Goal: Find specific page/section: Find specific page/section

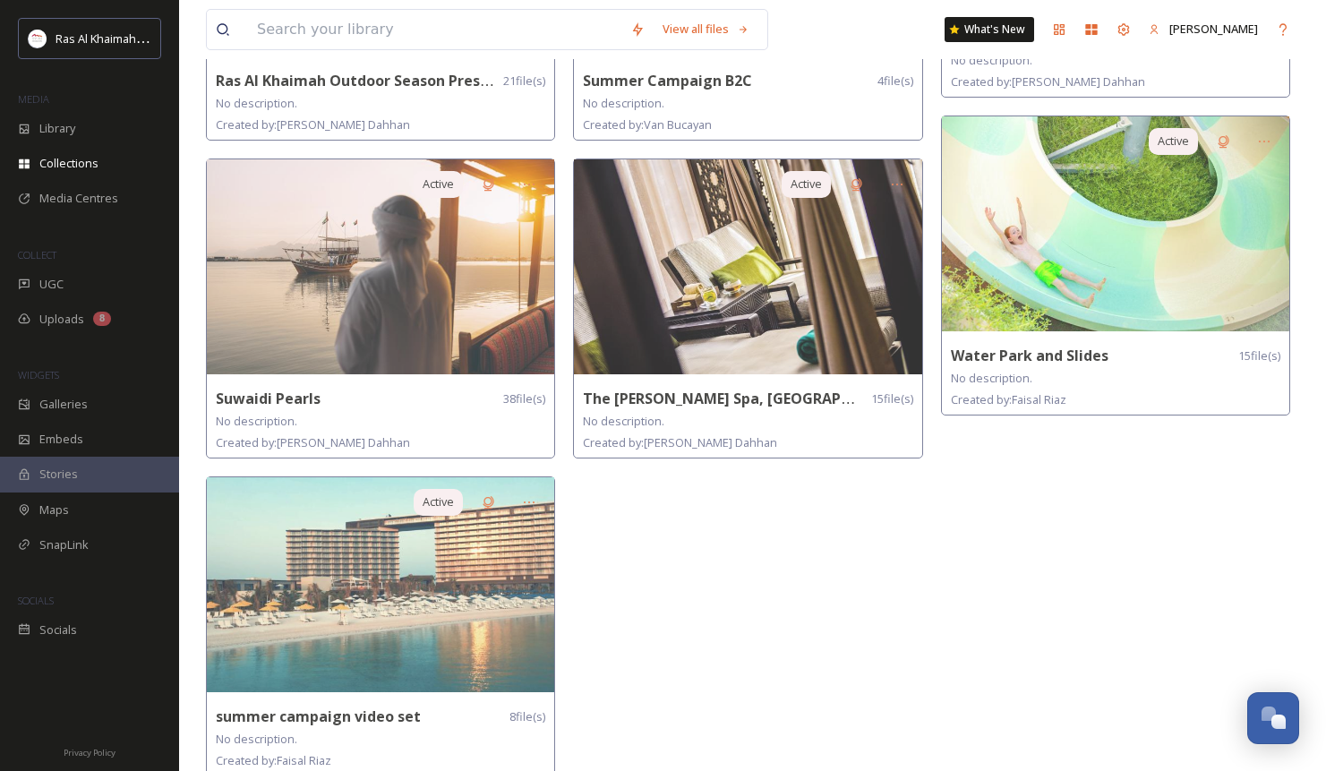
scroll to position [1632, 0]
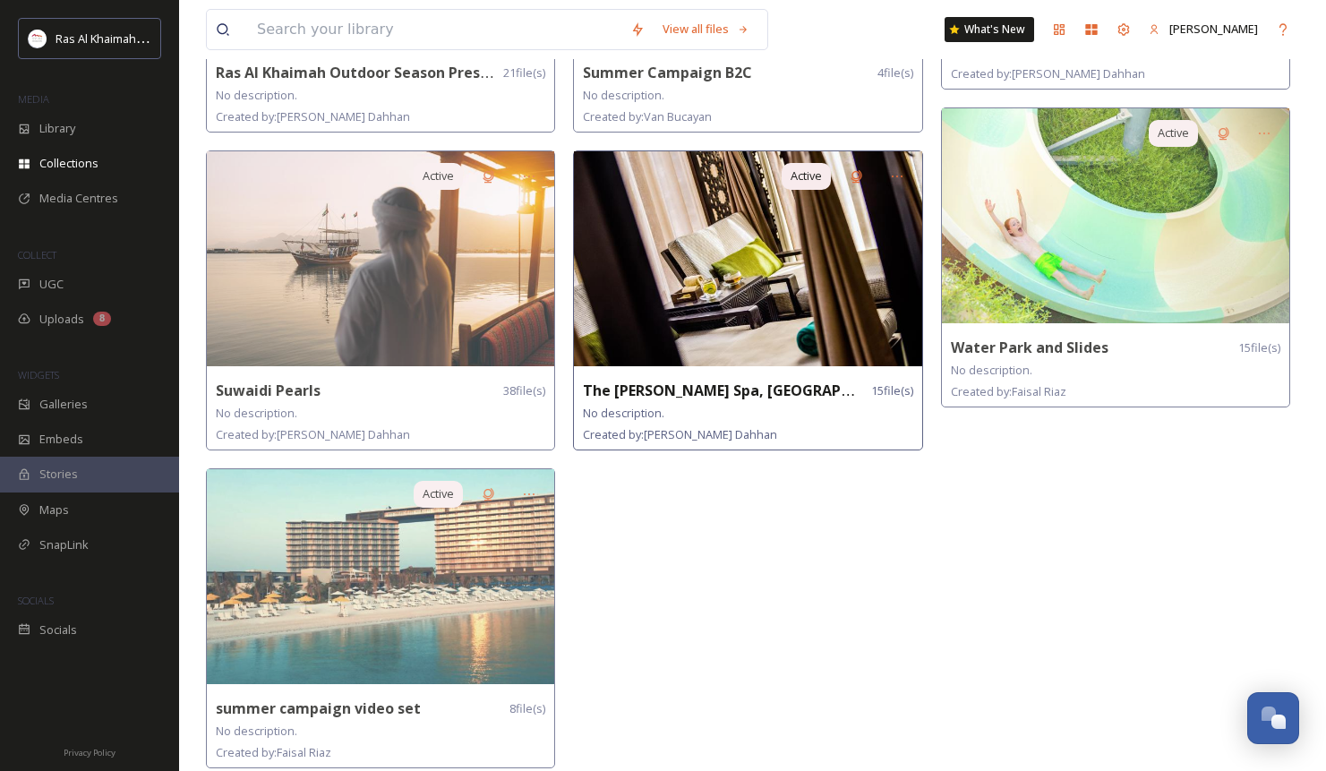
click at [782, 295] on img at bounding box center [747, 258] width 347 height 215
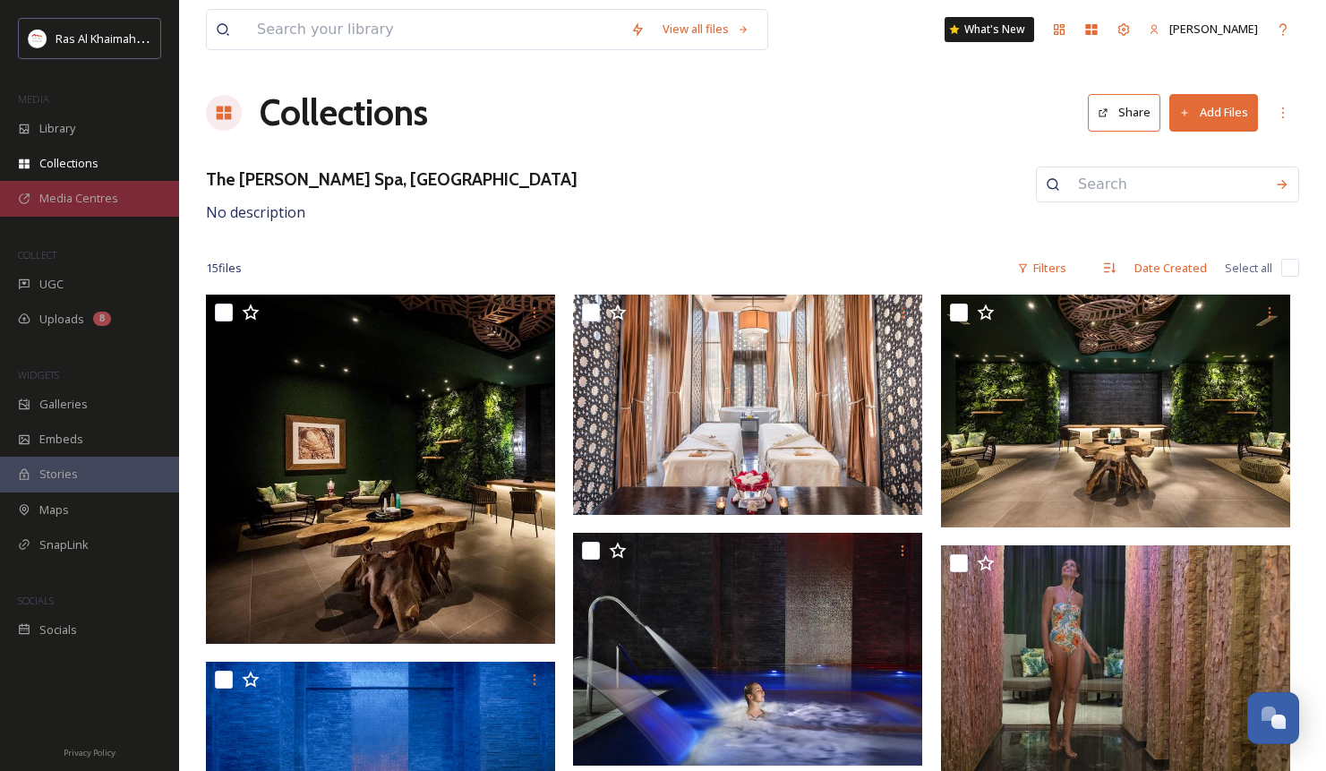
click at [90, 198] on span "Media Centres" at bounding box center [78, 198] width 79 height 17
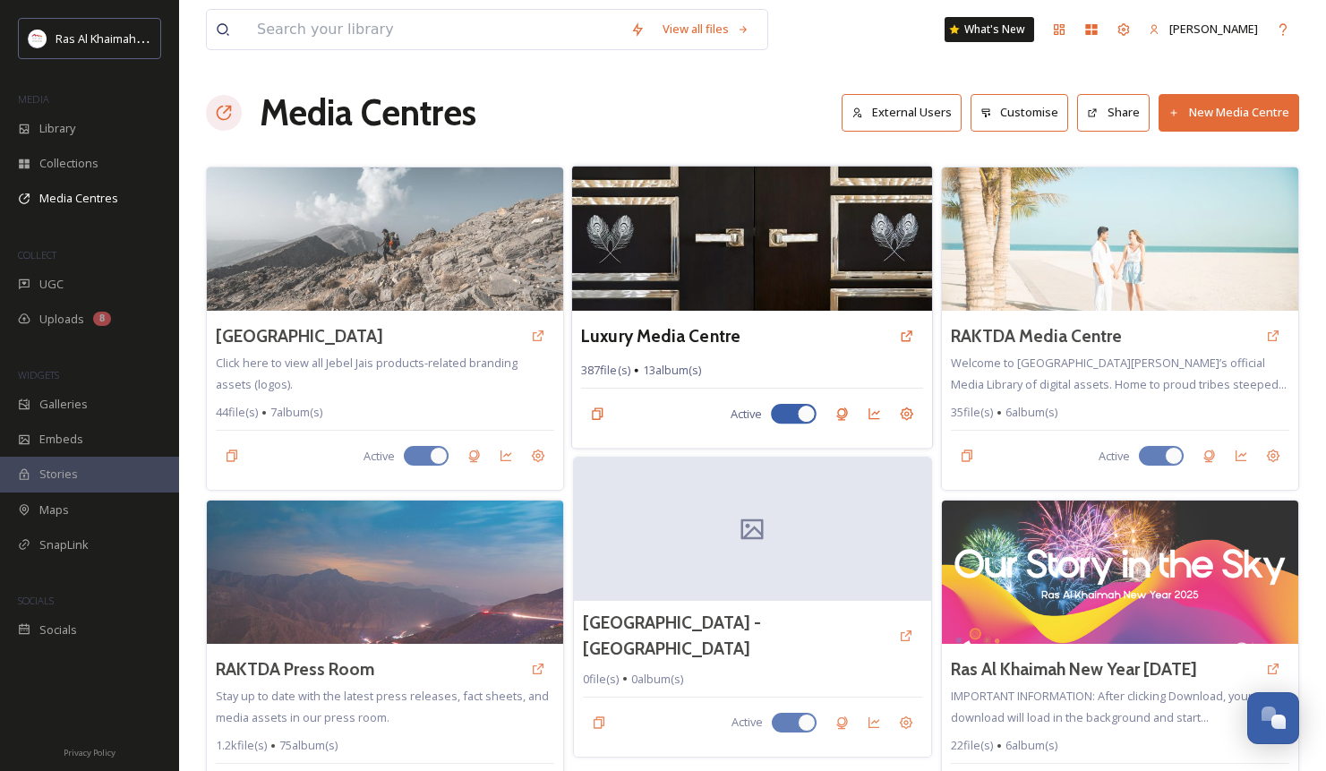
scroll to position [1, 0]
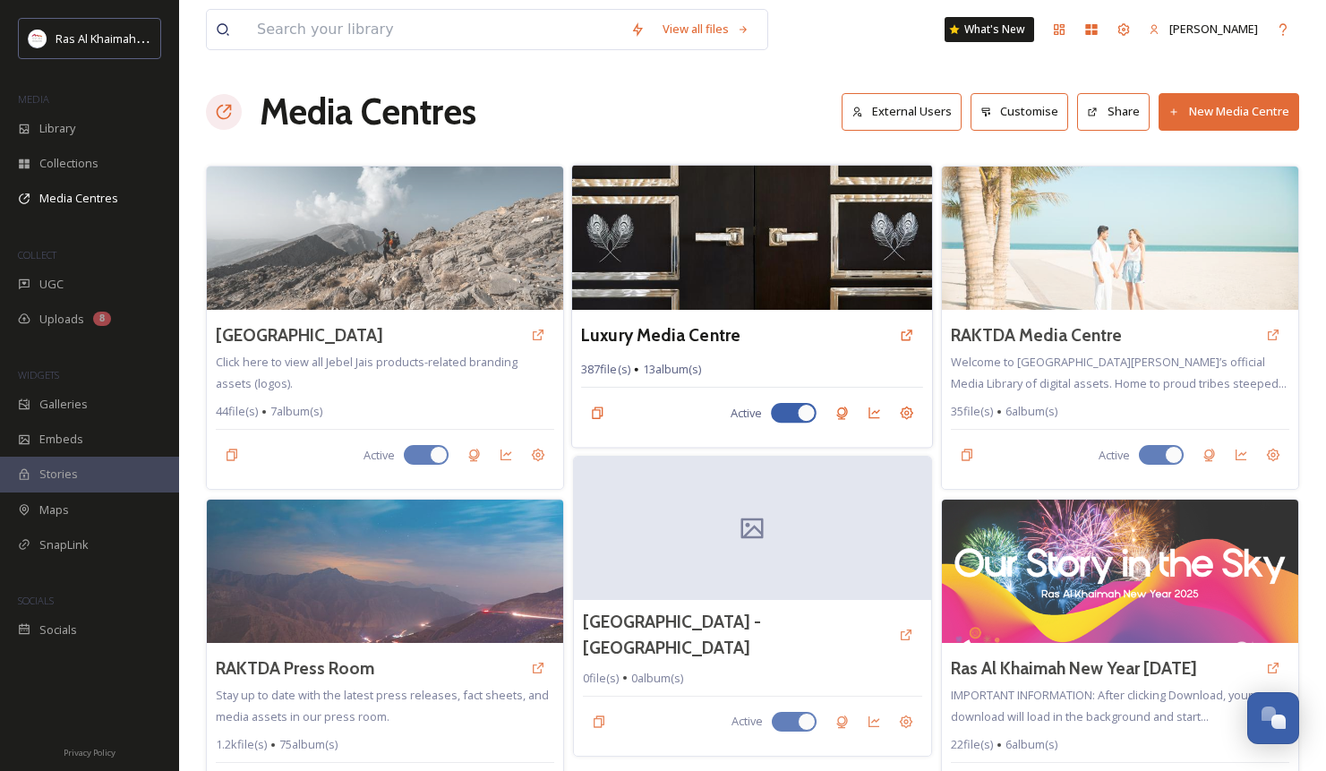
click at [793, 339] on div "Luxury Media Centre" at bounding box center [752, 335] width 342 height 32
click at [698, 338] on h3 "Luxury Media Centre" at bounding box center [660, 335] width 159 height 26
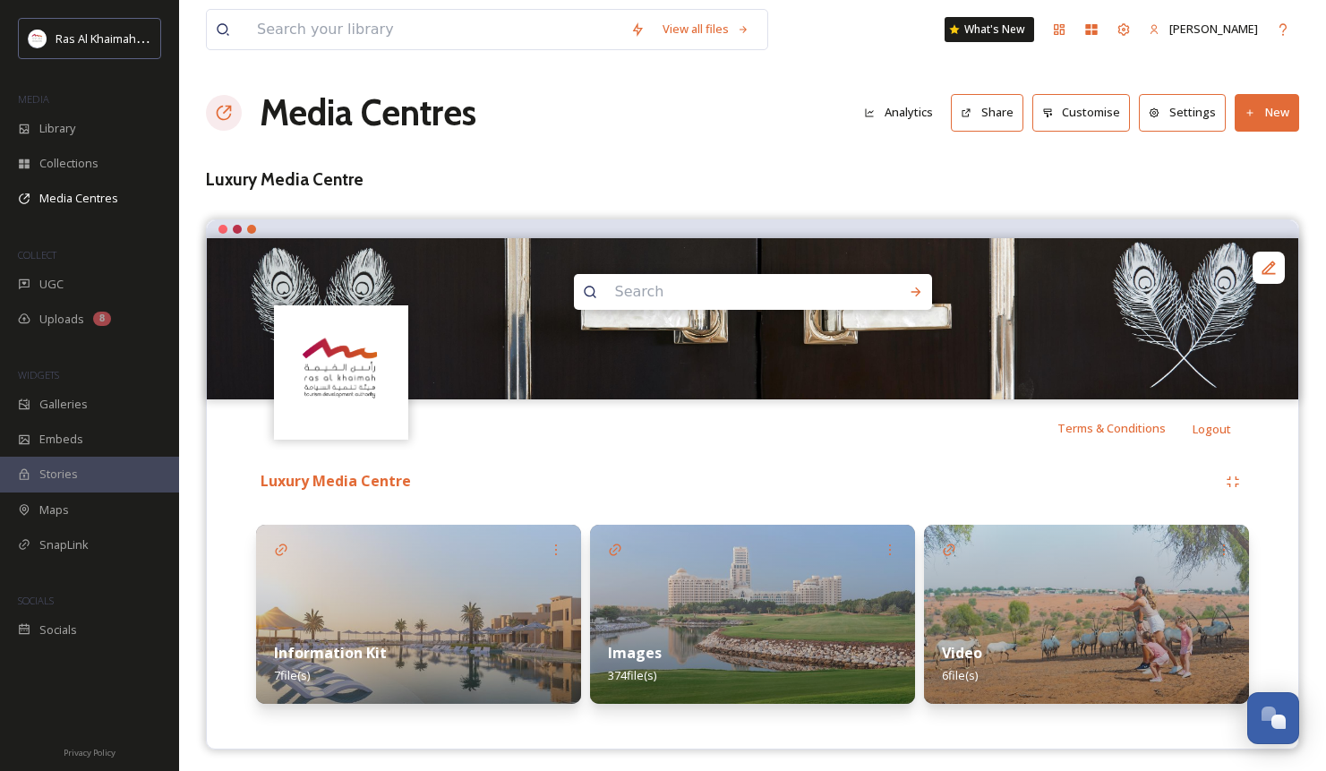
scroll to position [5, 0]
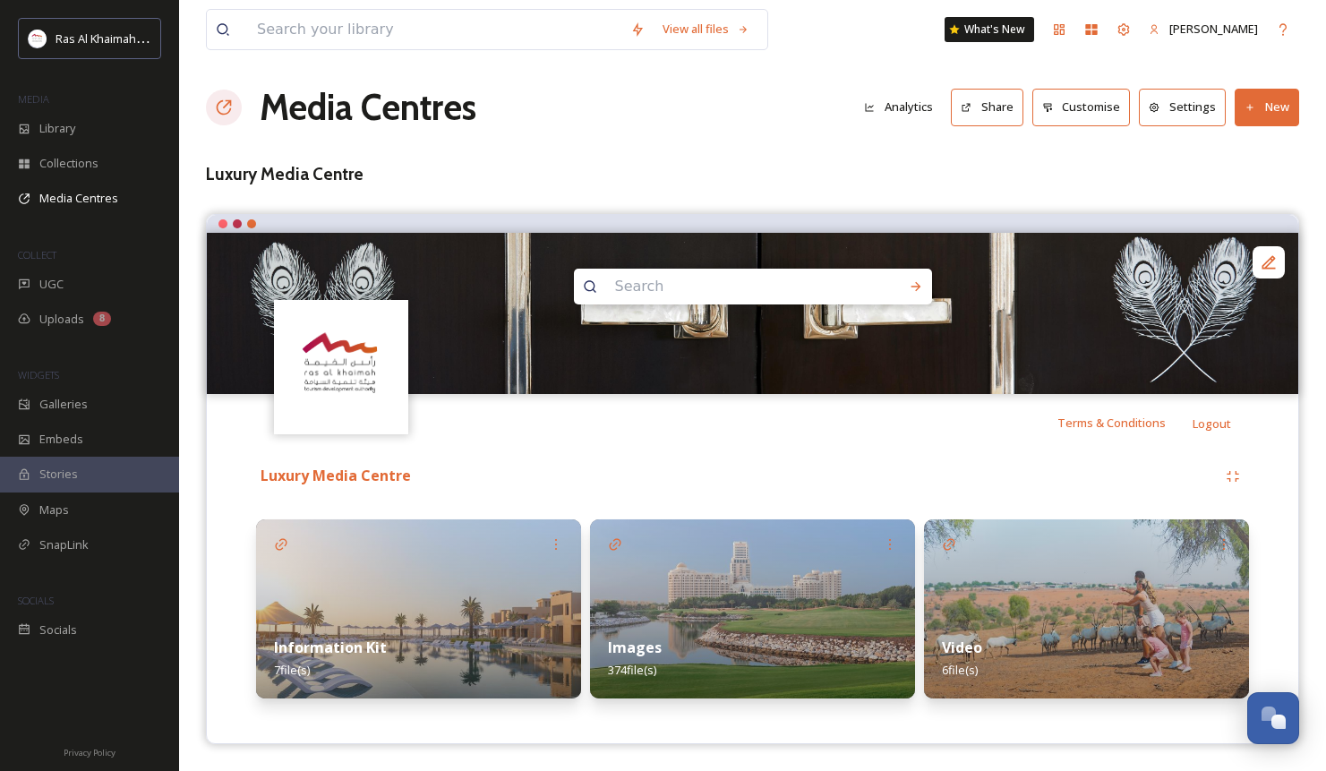
click at [721, 591] on img at bounding box center [752, 608] width 325 height 179
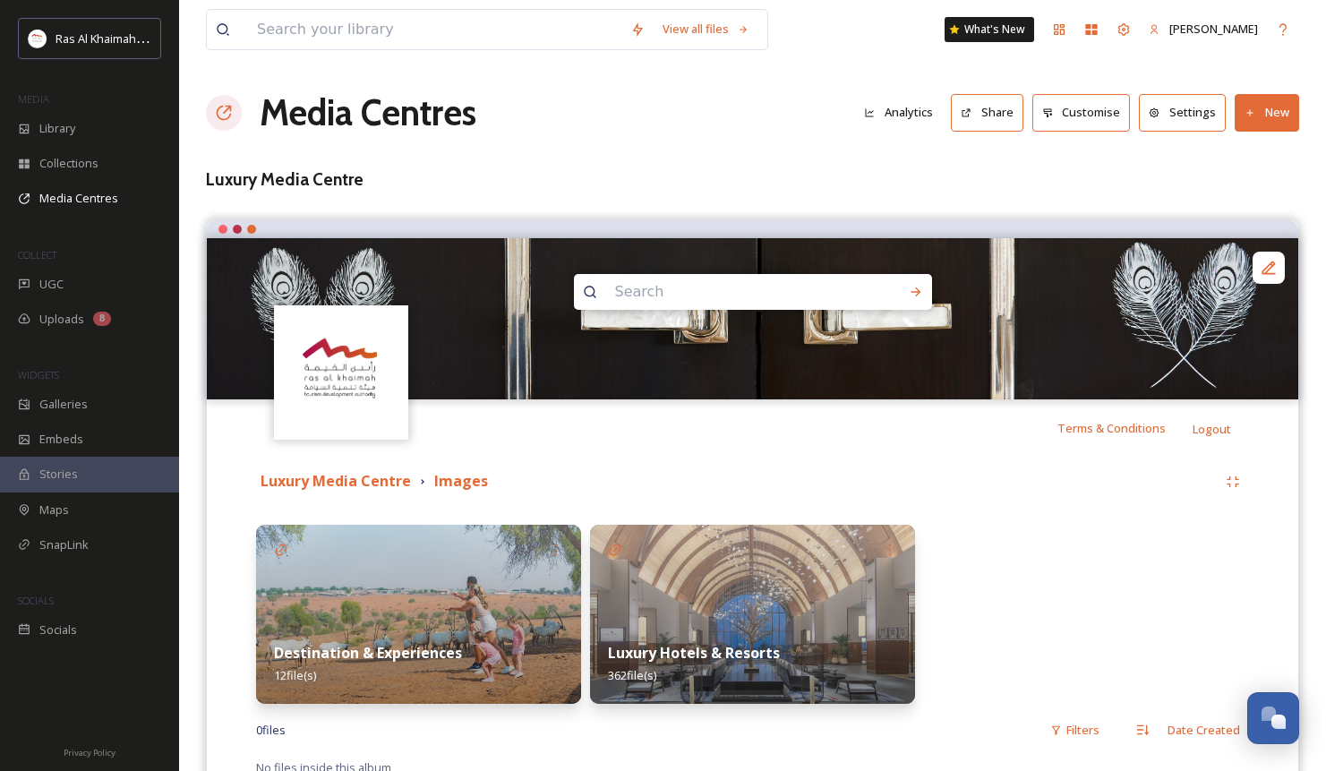
click at [721, 591] on img at bounding box center [752, 614] width 325 height 179
click at [457, 609] on img at bounding box center [418, 614] width 325 height 179
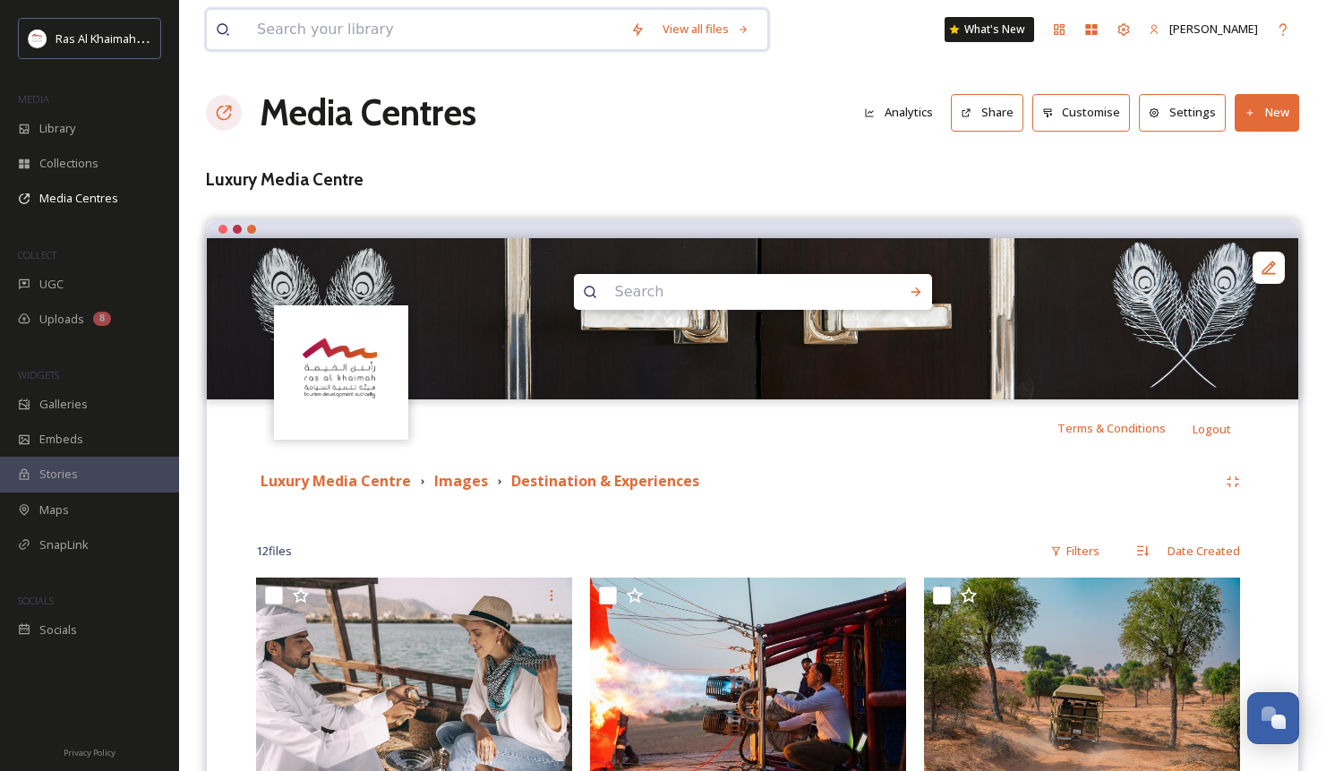
click at [377, 31] on input at bounding box center [434, 29] width 373 height 39
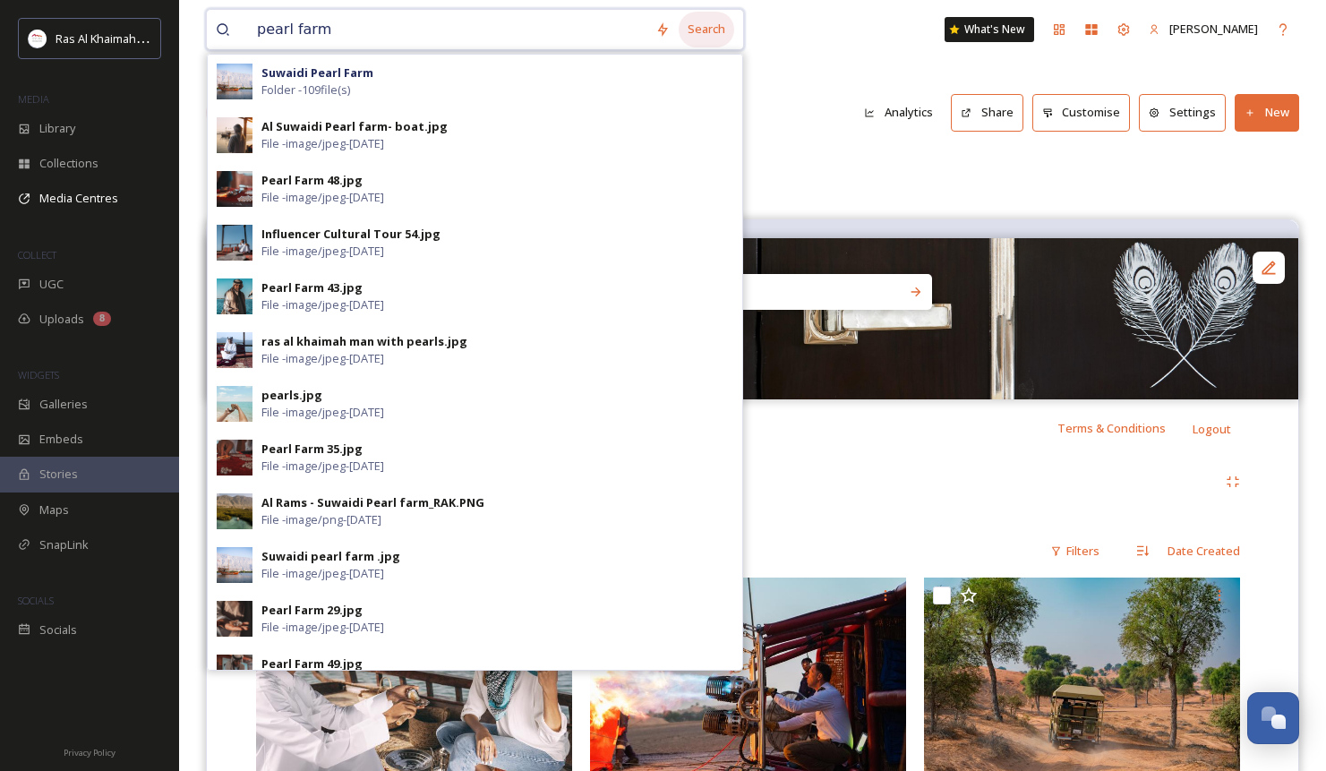
type input "pearl farm"
click at [726, 27] on div "Search" at bounding box center [707, 29] width 56 height 35
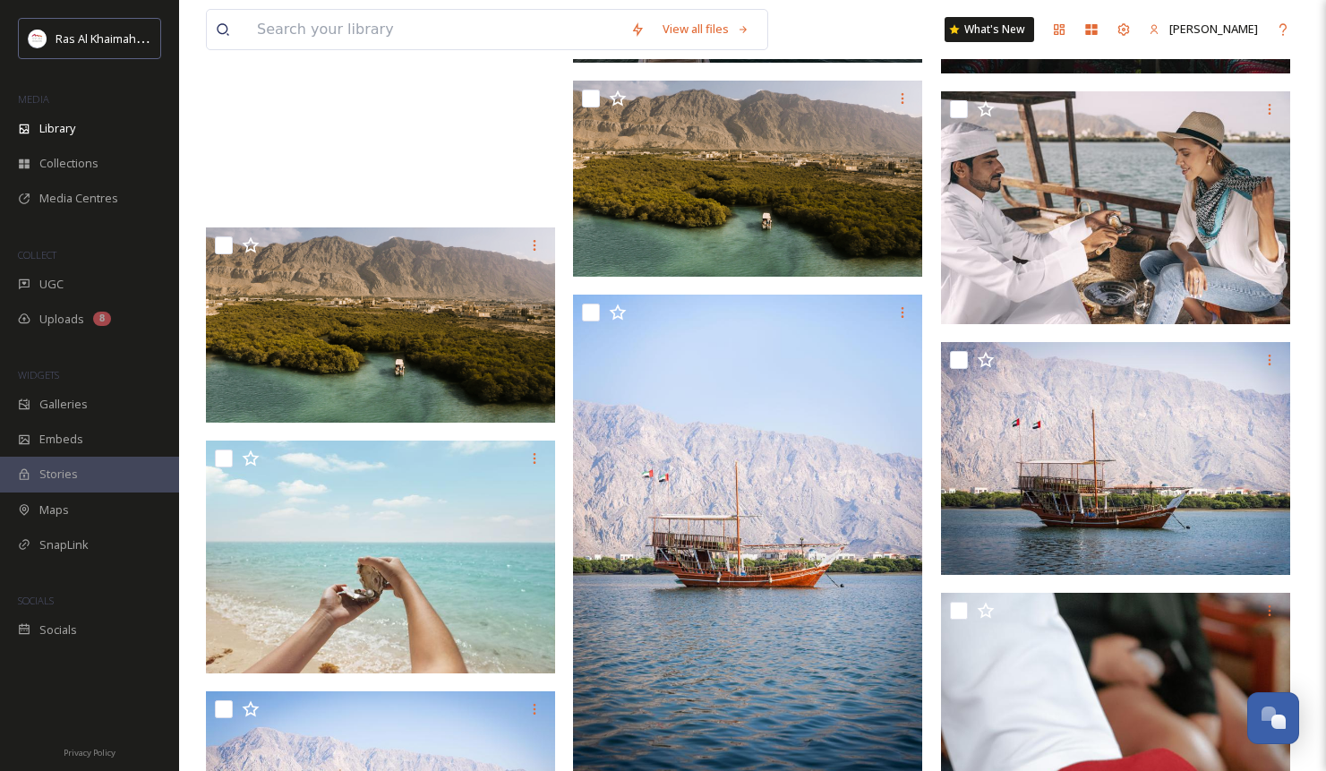
scroll to position [832, 0]
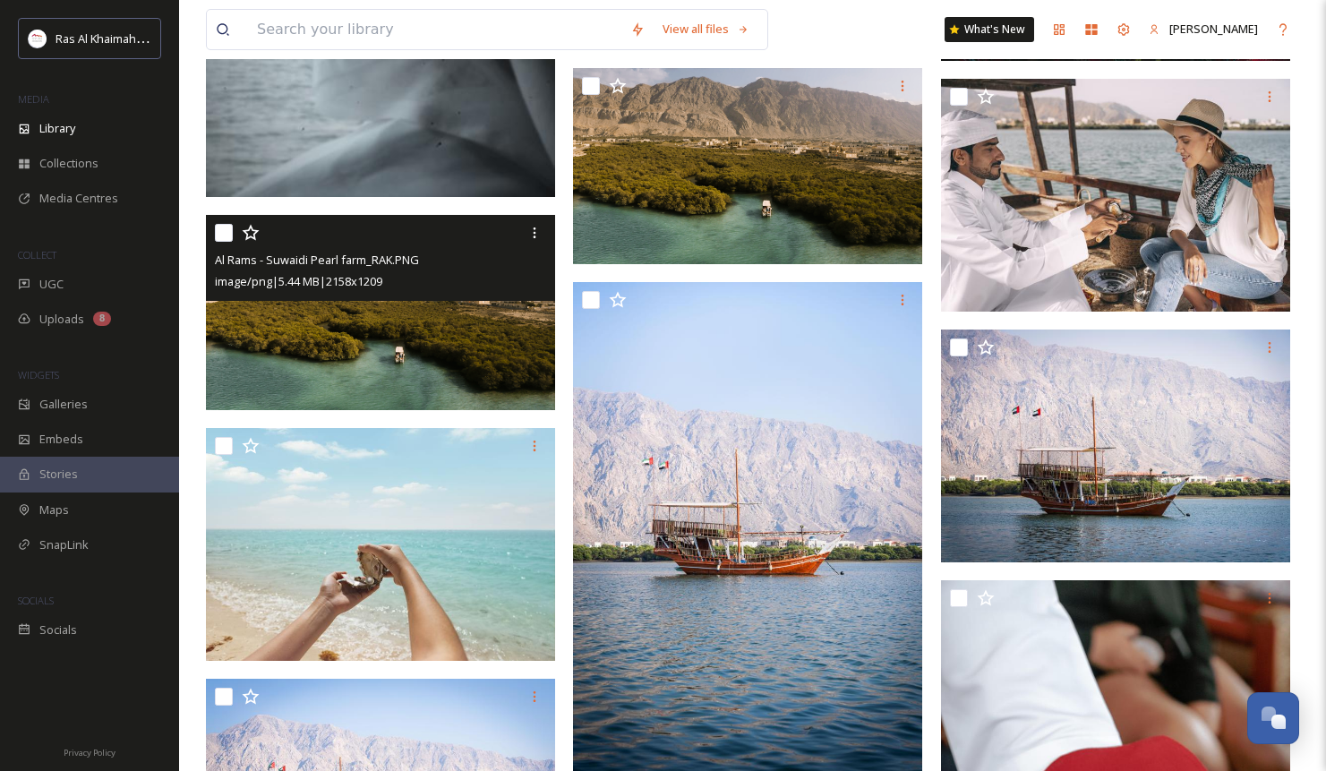
click at [442, 356] on img at bounding box center [380, 312] width 349 height 195
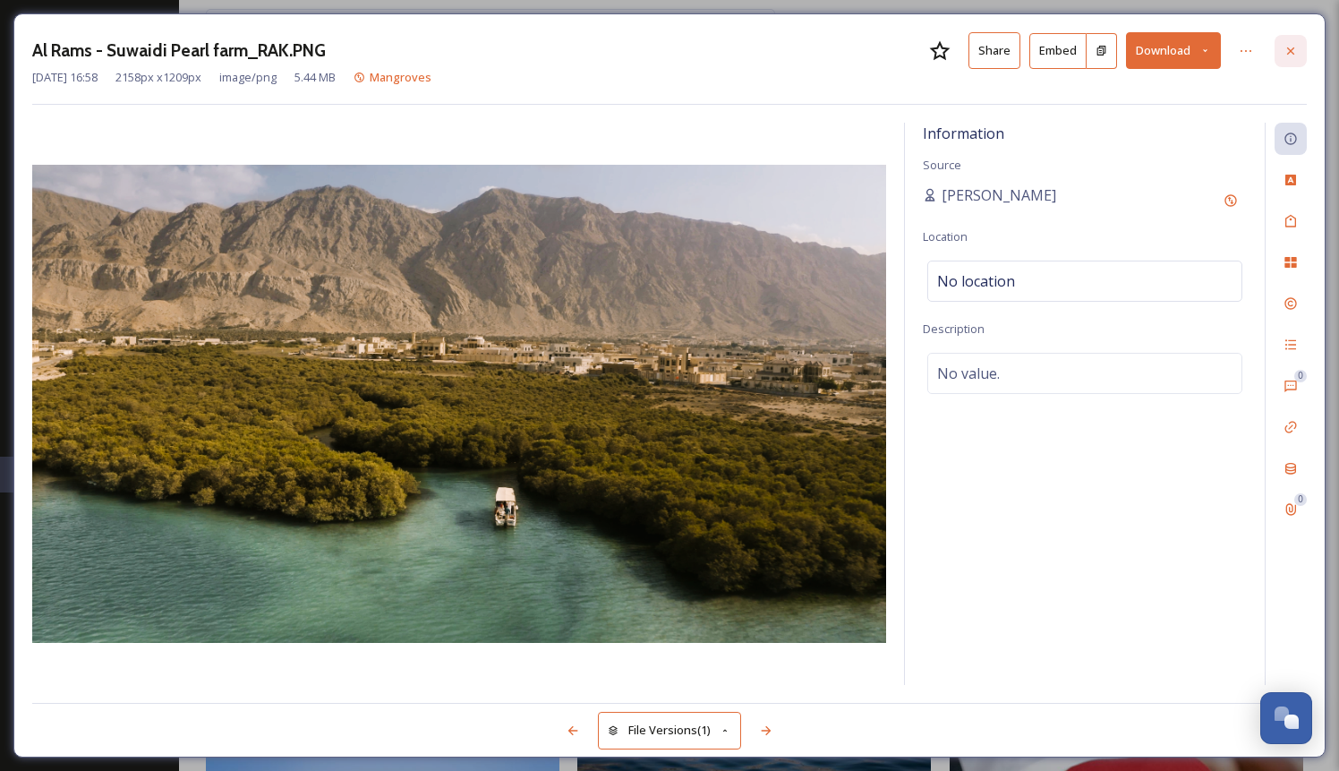
click at [1293, 46] on icon at bounding box center [1291, 51] width 14 height 14
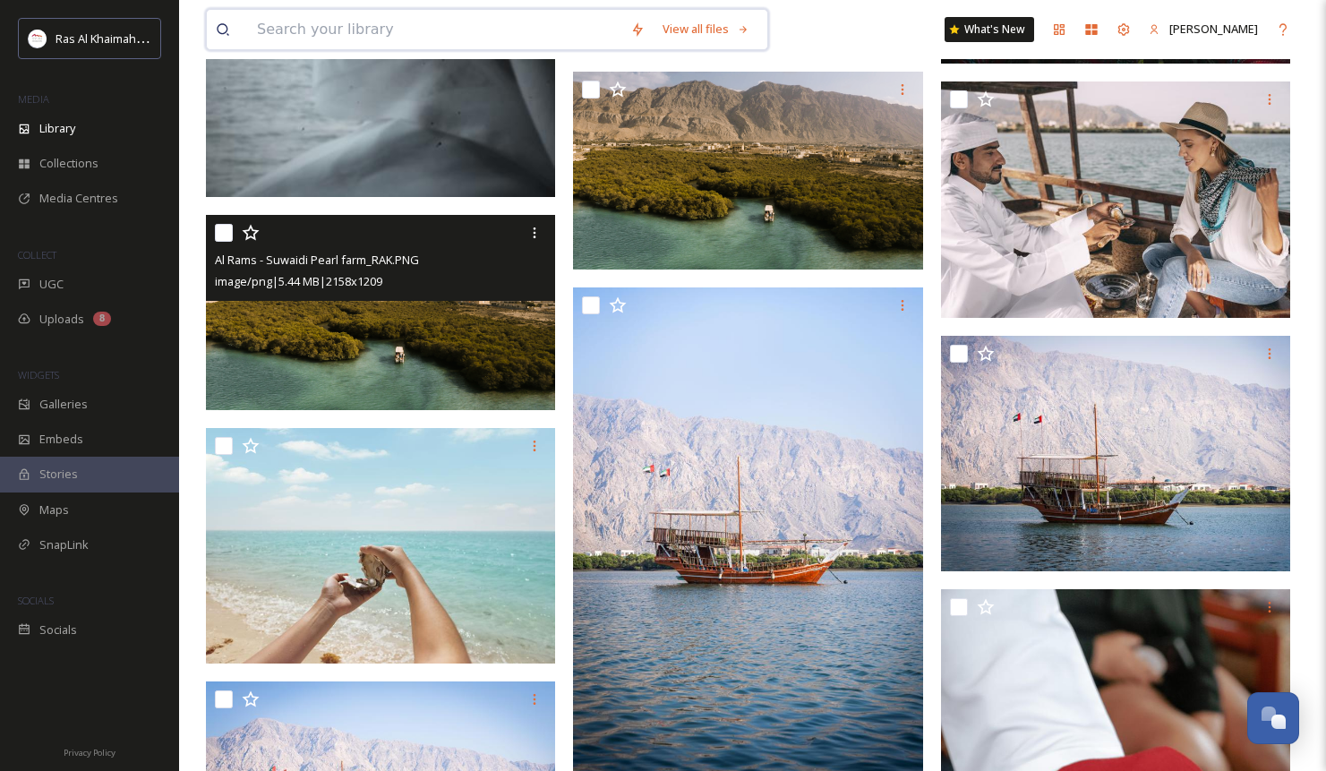
click at [398, 27] on input at bounding box center [434, 29] width 373 height 39
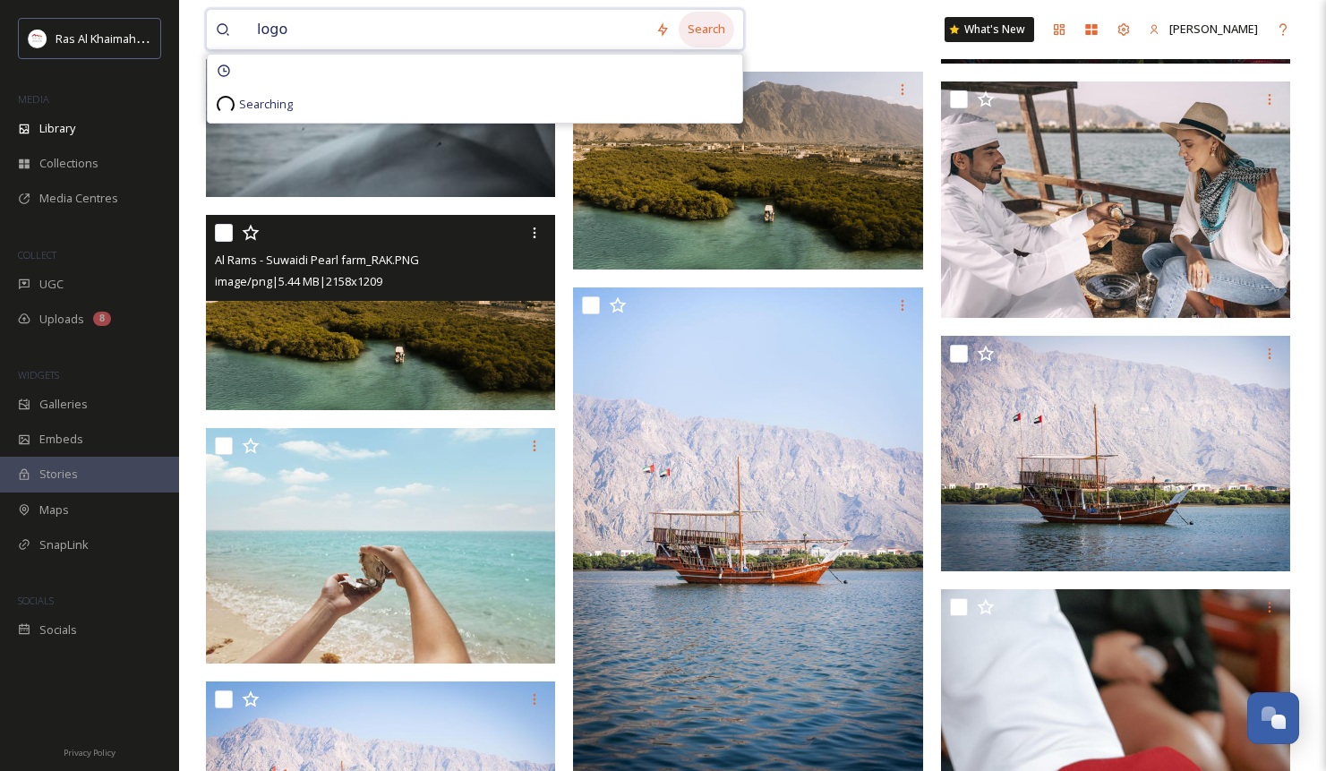
type input "logo"
click at [715, 35] on div "Search" at bounding box center [707, 29] width 56 height 35
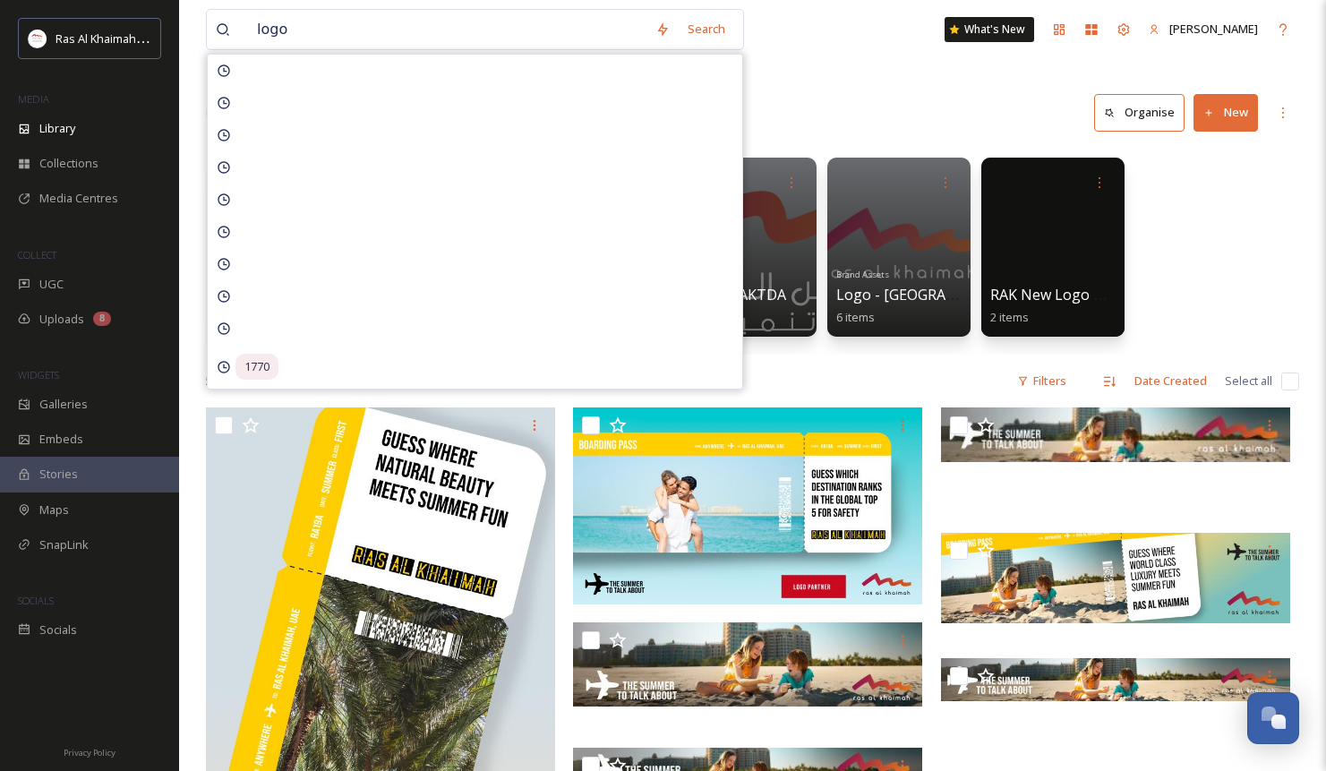
click at [1162, 303] on div "Brand Assets Jebel Jais Logo 1 item Brand Assets Jebel Jais Products Logos 42 i…" at bounding box center [752, 252] width 1093 height 206
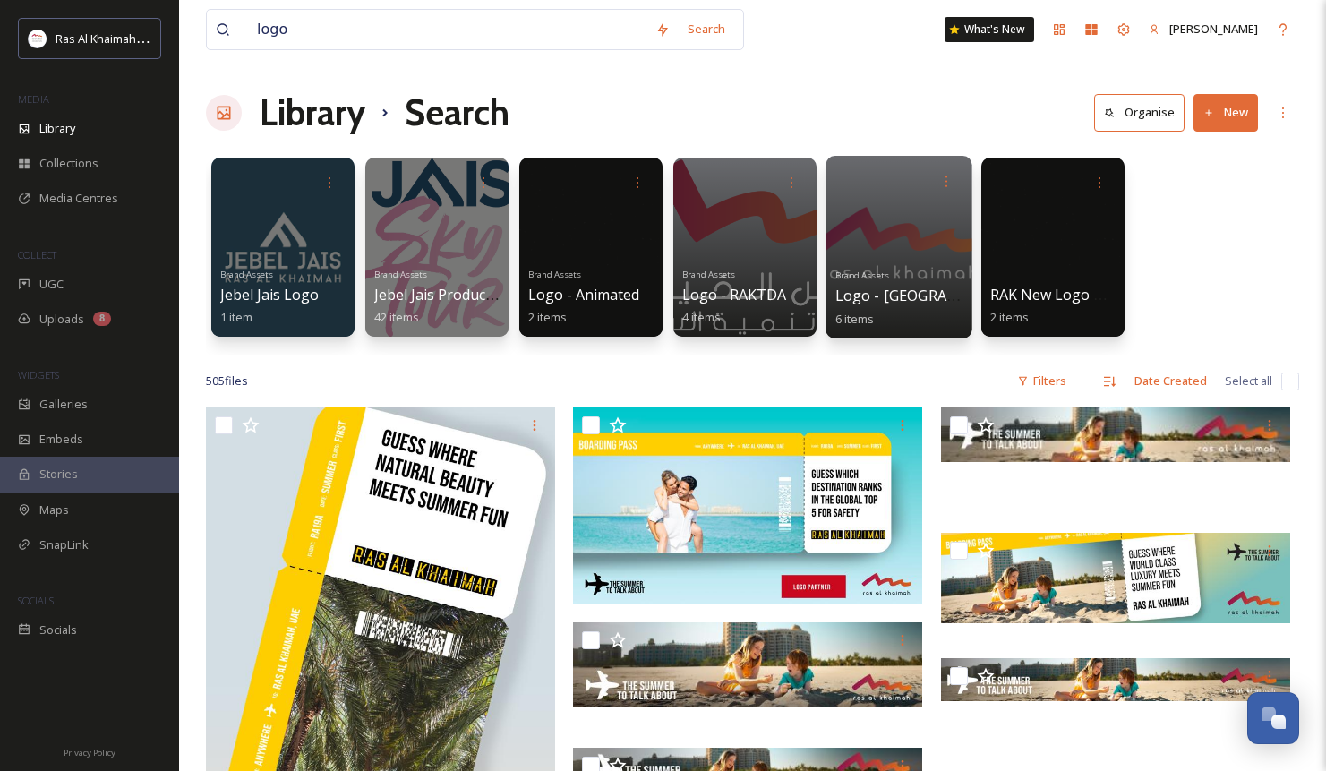
click at [900, 303] on span "Logo - [GEOGRAPHIC_DATA]" at bounding box center [932, 296] width 195 height 20
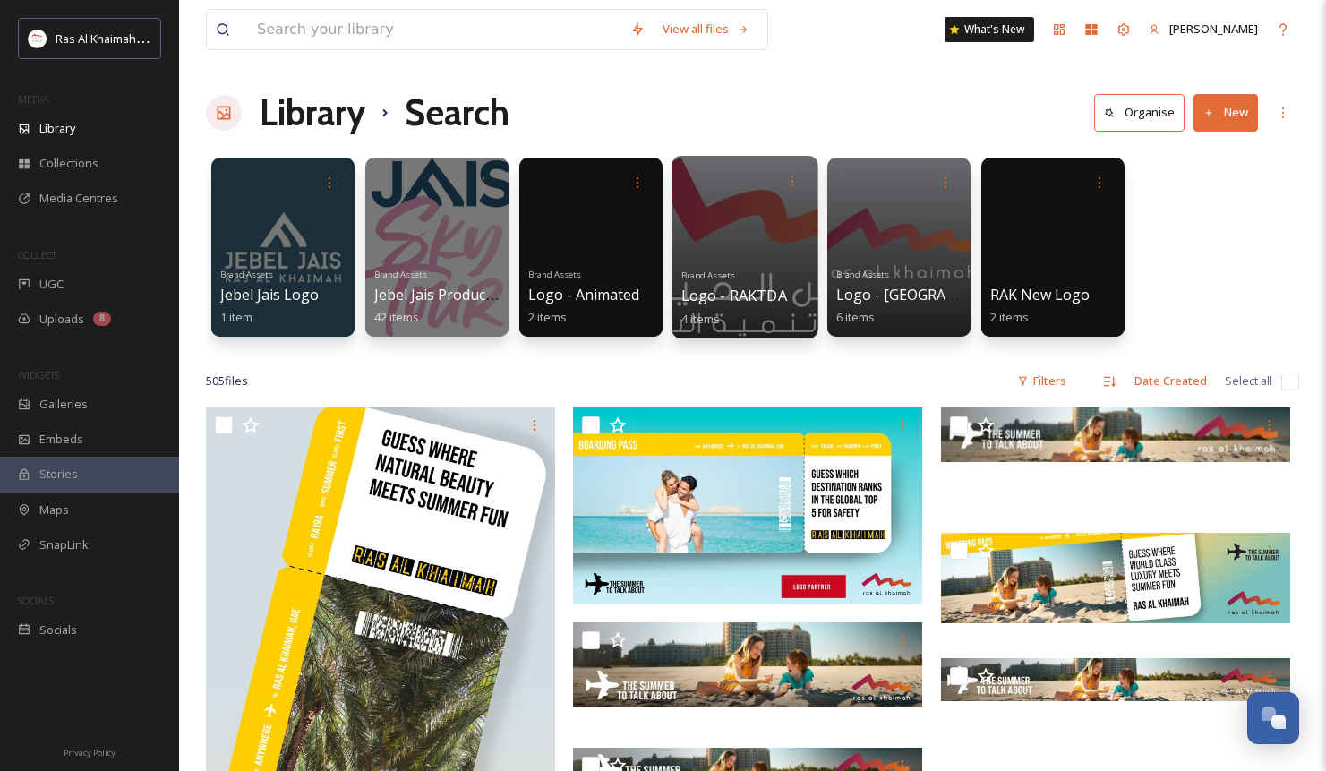
click at [740, 290] on span "Logo - RAKTDA" at bounding box center [734, 296] width 106 height 20
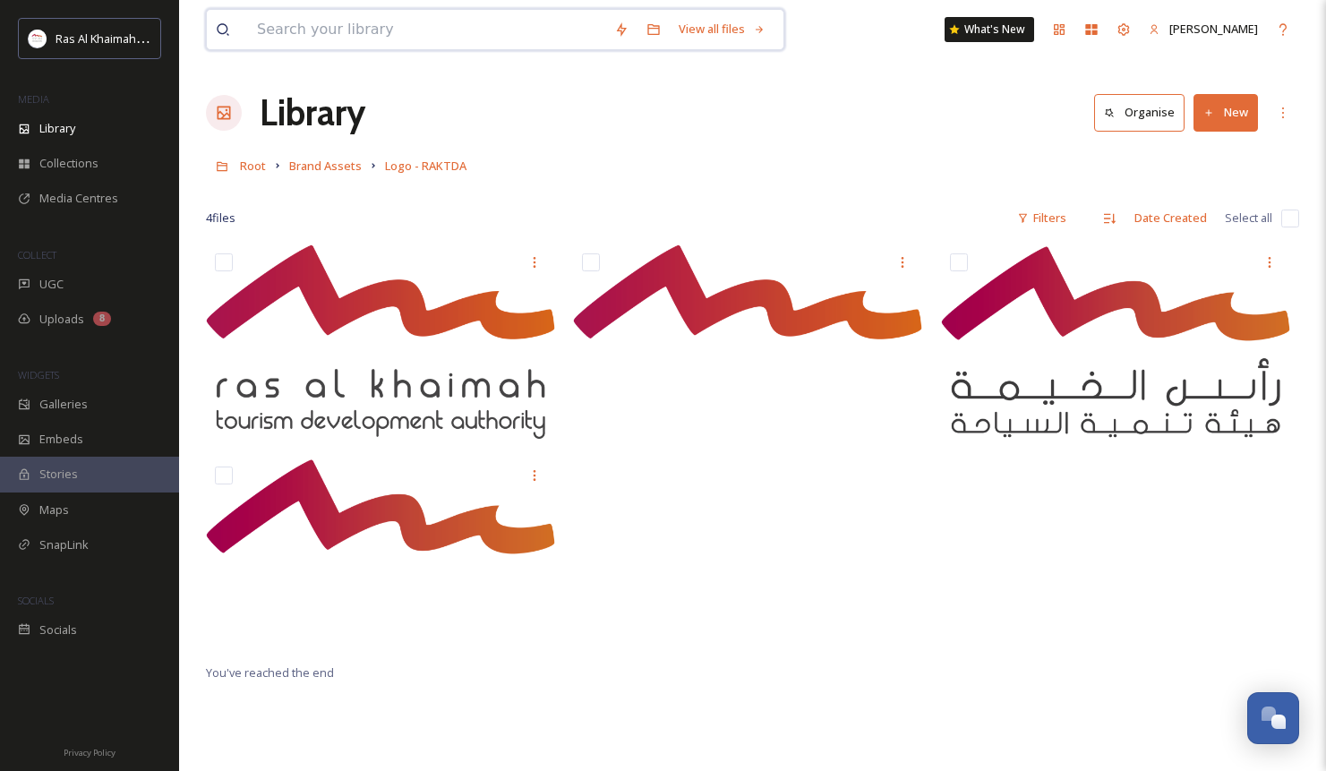
click at [432, 28] on input at bounding box center [426, 29] width 357 height 39
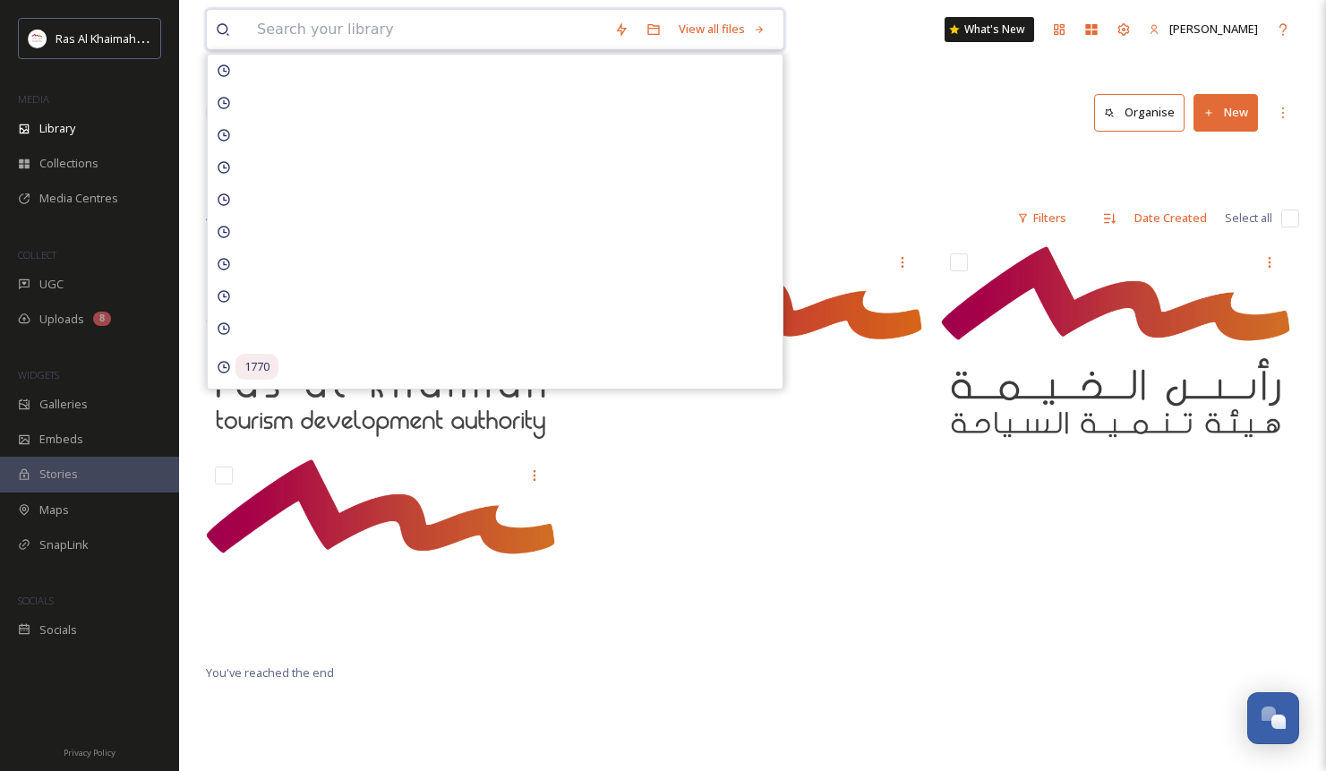
type input "t"
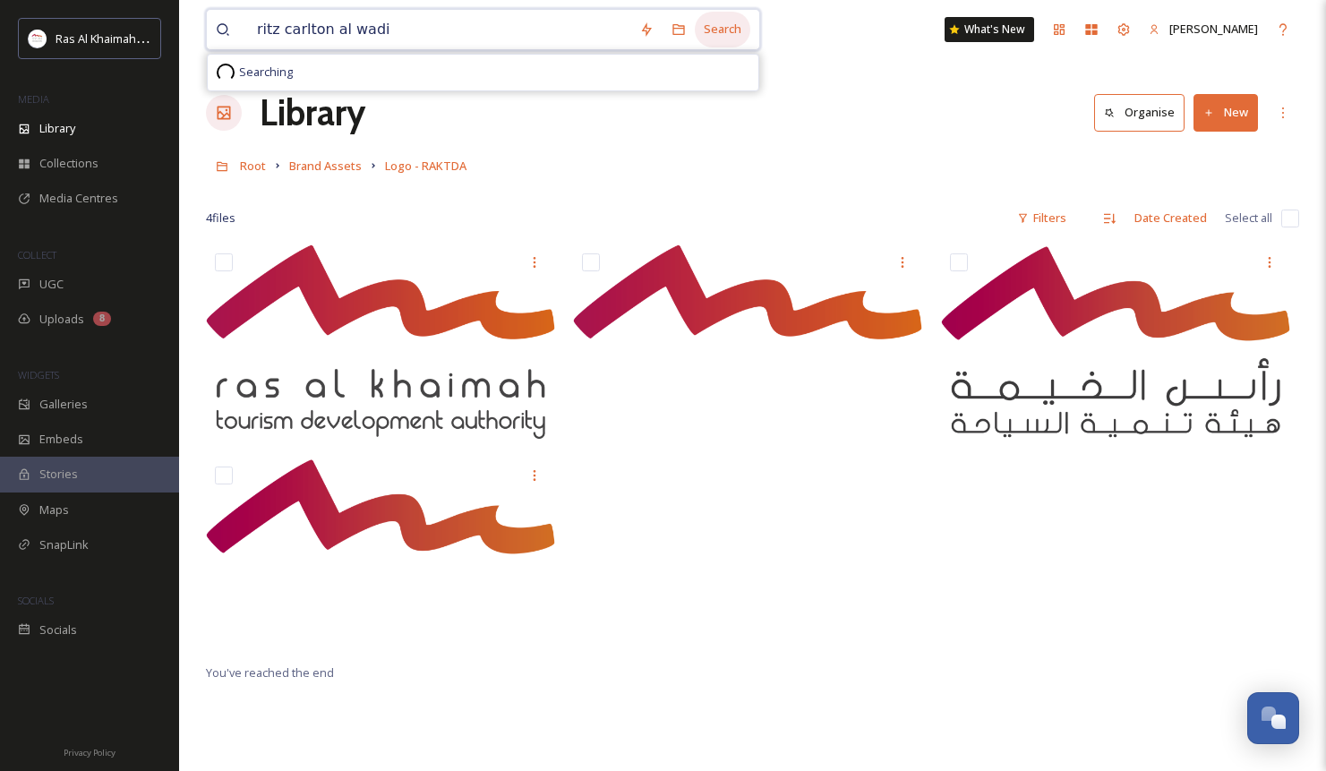
type input "ritz carlton al wadi"
click at [739, 28] on div "Search" at bounding box center [723, 29] width 56 height 35
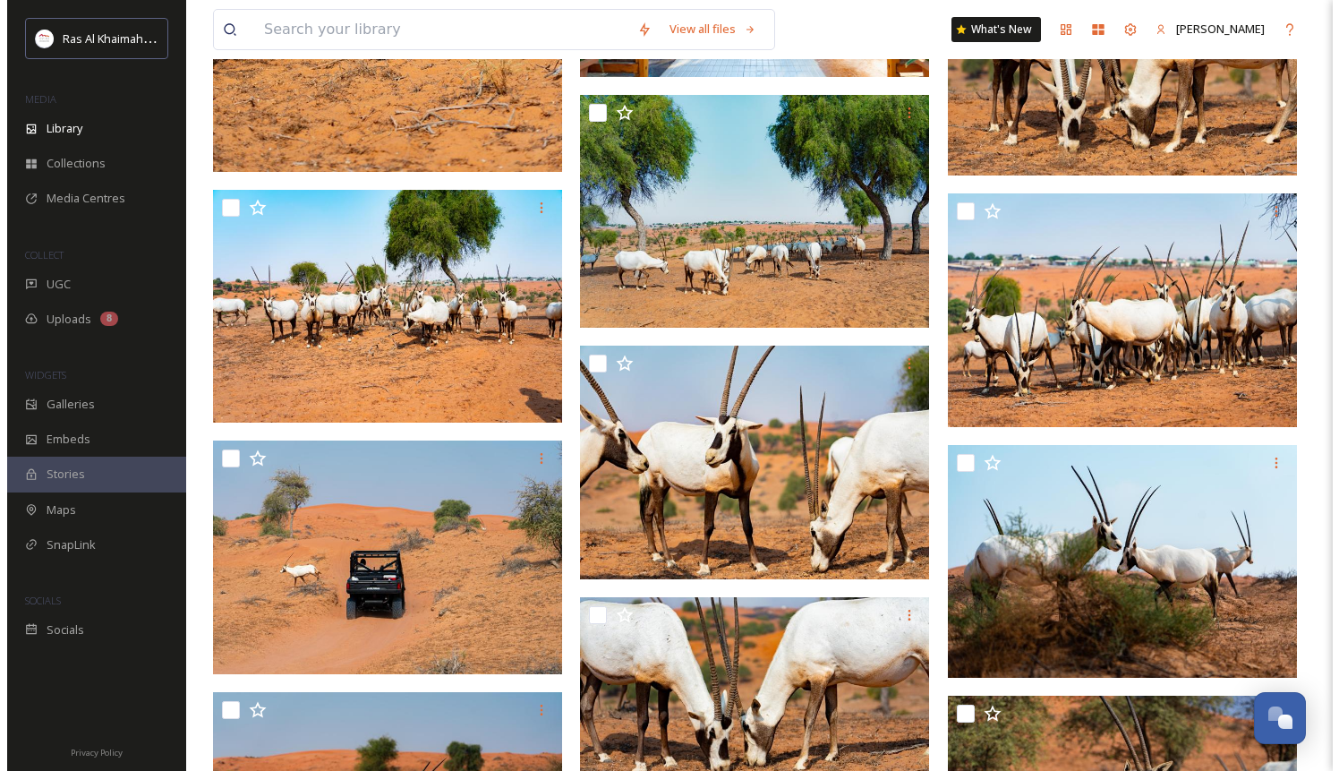
scroll to position [9761, 0]
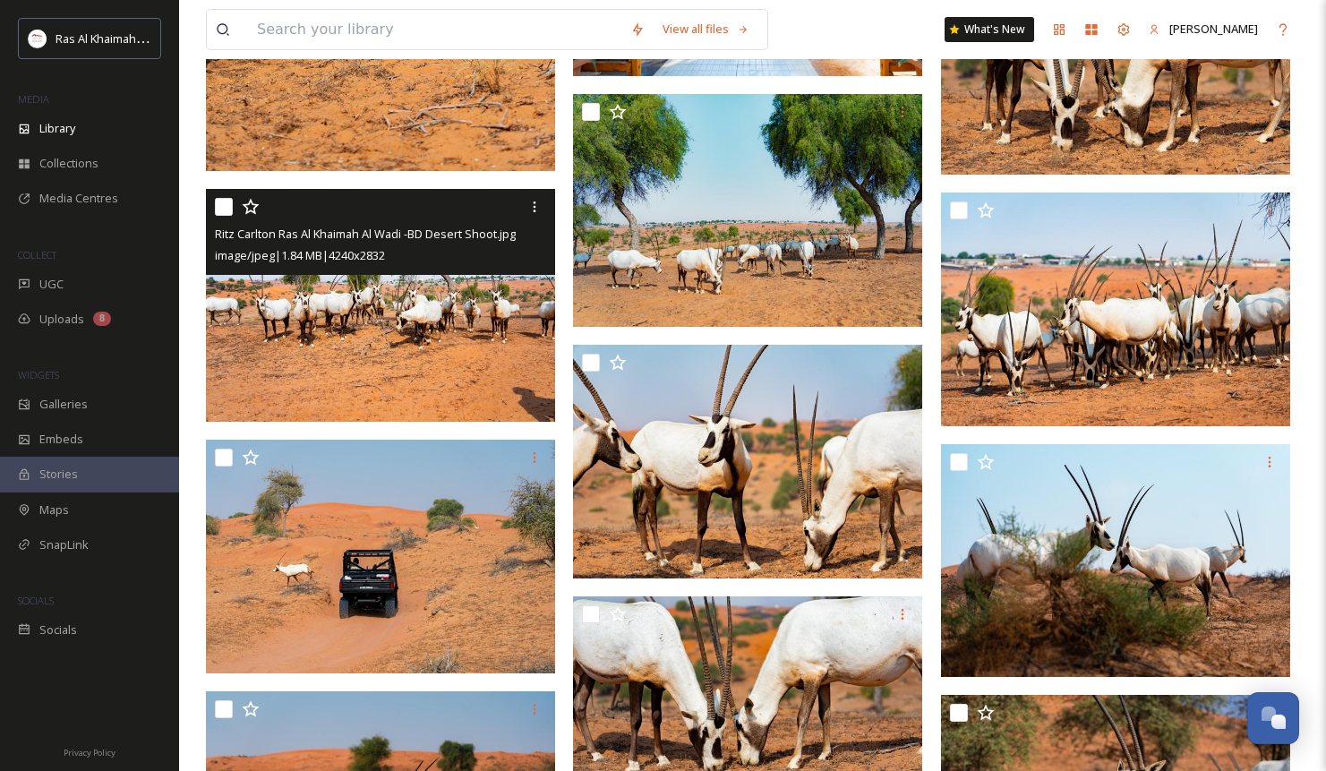
click at [455, 301] on img at bounding box center [380, 306] width 349 height 234
